Goal: Book appointment/travel/reservation

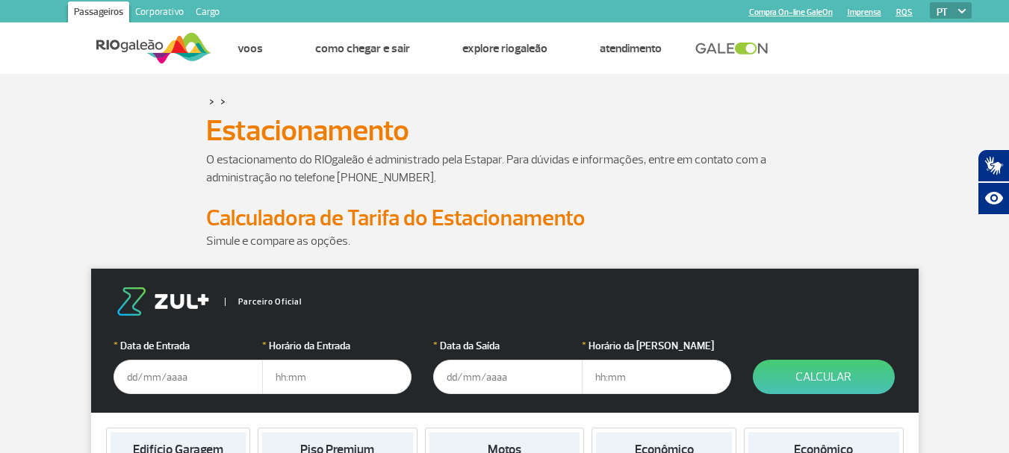
click at [134, 378] on input "text" at bounding box center [188, 377] width 149 height 34
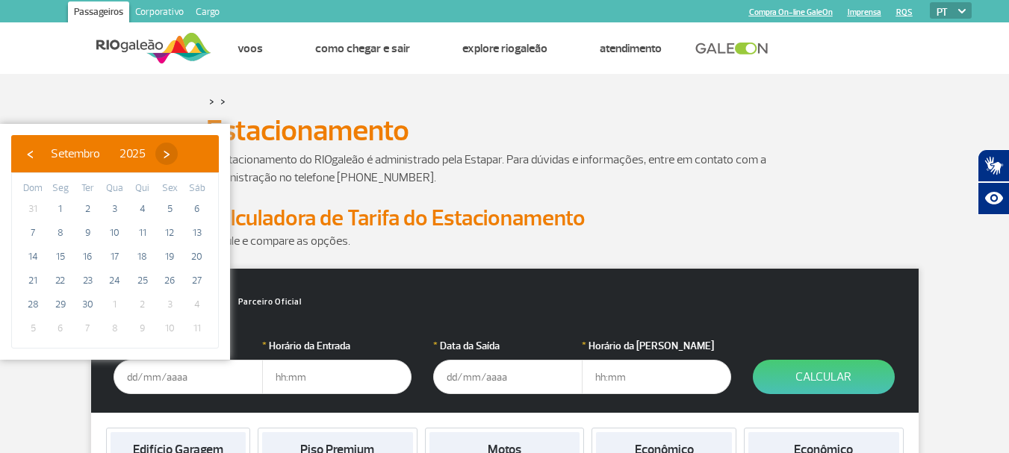
click at [178, 154] on span "›" at bounding box center [166, 154] width 22 height 22
click at [169, 154] on span "›" at bounding box center [157, 154] width 22 height 22
click at [150, 230] on span "6" at bounding box center [143, 233] width 24 height 24
type input "[DATE]"
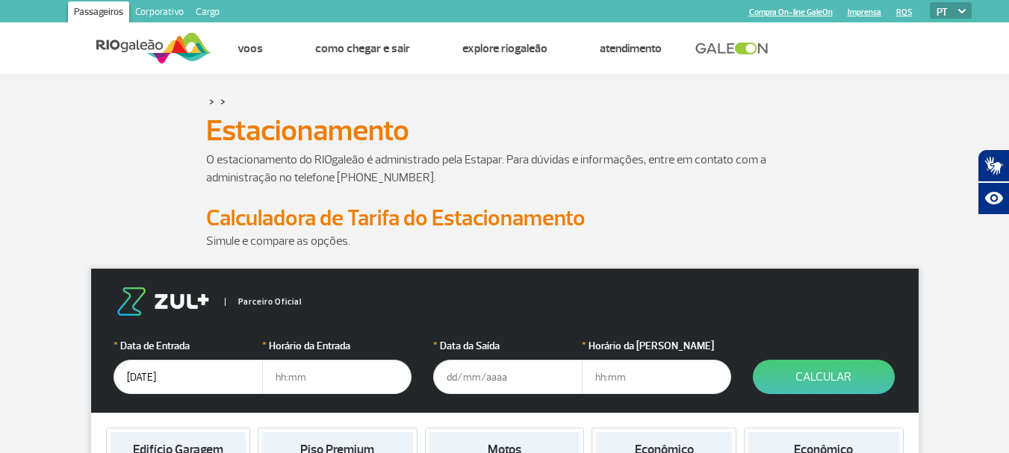
click at [288, 382] on input "text" at bounding box center [336, 377] width 149 height 34
type input "8"
type input "20:00"
click at [474, 382] on input "text" at bounding box center [507, 377] width 149 height 34
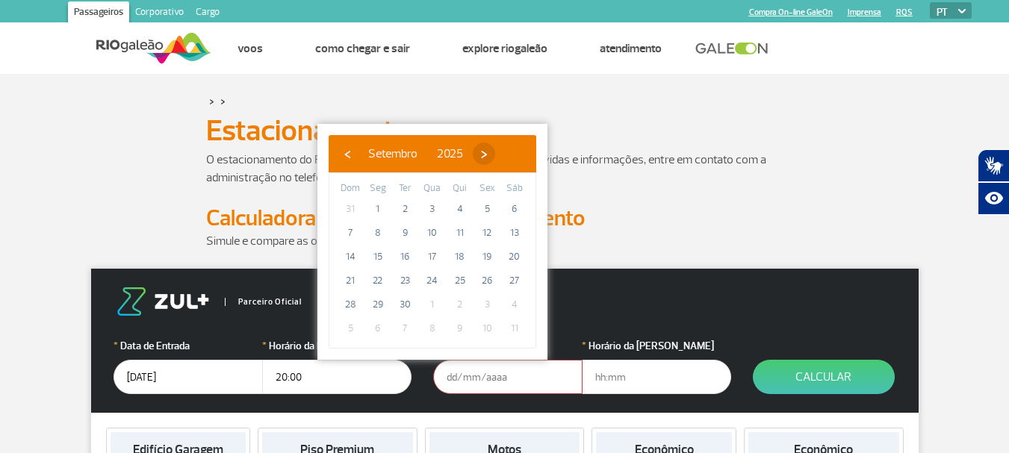
click at [495, 154] on span "›" at bounding box center [484, 154] width 22 height 22
click at [462, 254] on span "13" at bounding box center [460, 257] width 24 height 24
type input "[DATE]"
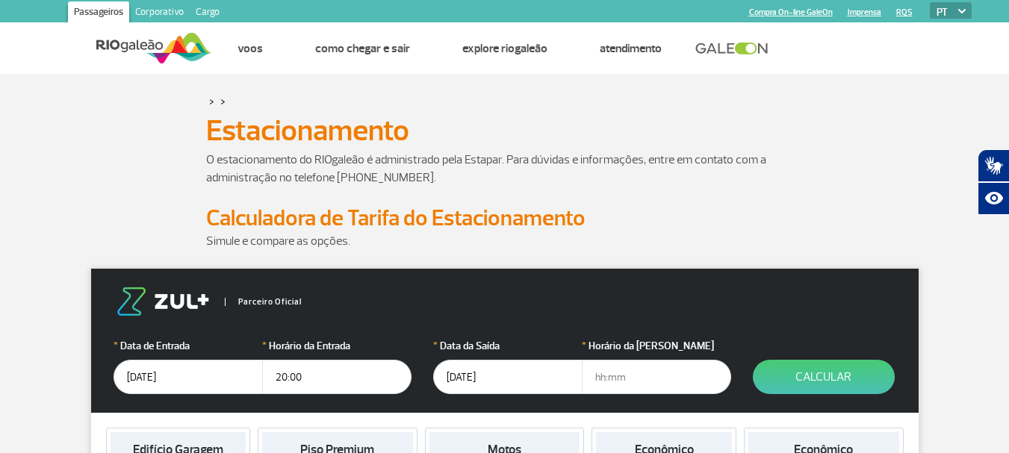
click at [618, 379] on input "text" at bounding box center [656, 377] width 149 height 34
type input "18:00"
click at [836, 376] on button "Calcular" at bounding box center [824, 377] width 142 height 34
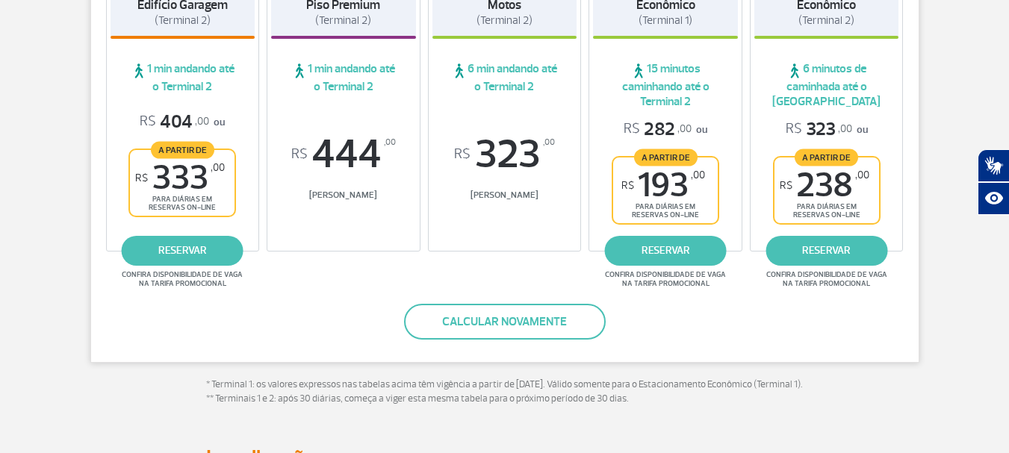
scroll to position [373, 0]
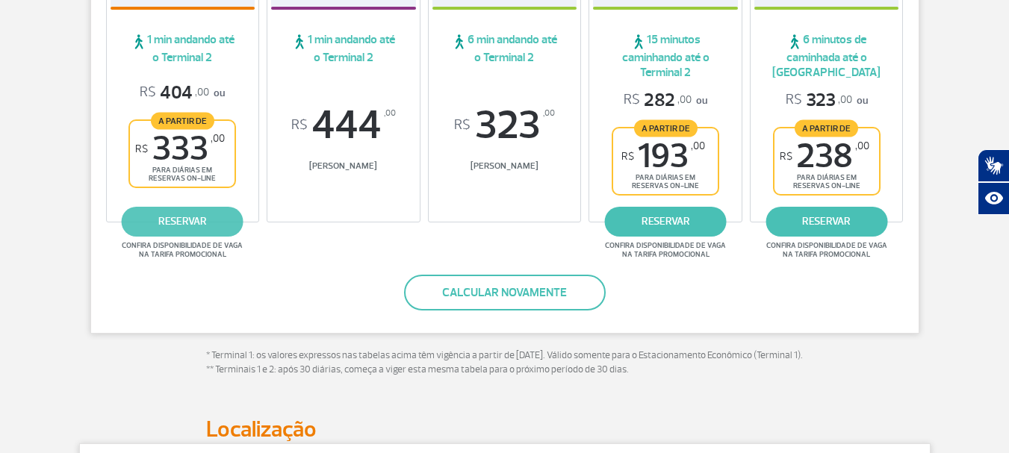
click at [195, 217] on link "reservar" at bounding box center [183, 222] width 122 height 30
